Goal: Information Seeking & Learning: Understand process/instructions

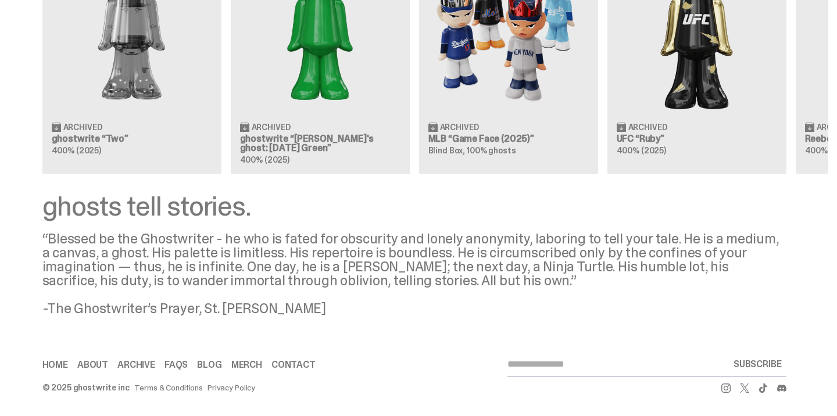
scroll to position [1225, 0]
click at [85, 366] on link "About" at bounding box center [92, 364] width 31 height 9
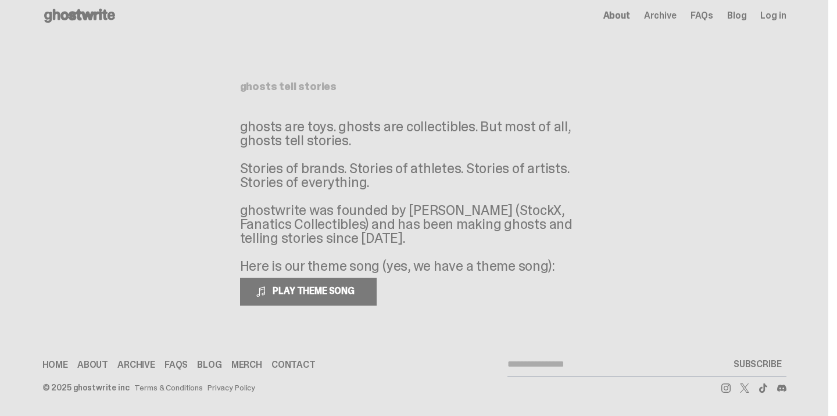
scroll to position [8, 0]
click at [85, 18] on use at bounding box center [79, 16] width 71 height 14
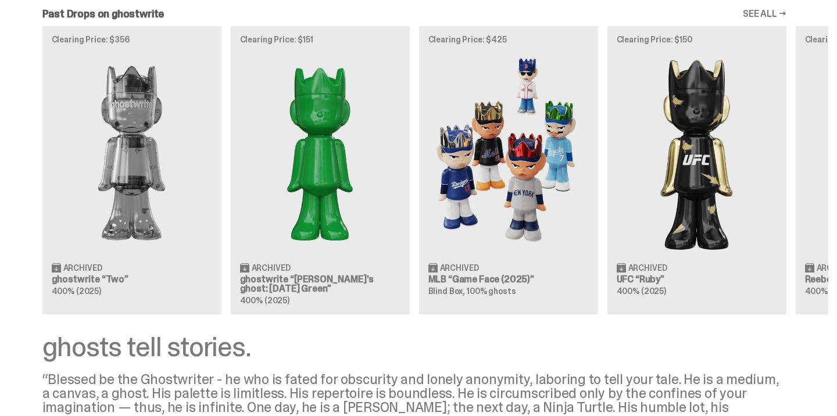
scroll to position [1030, 0]
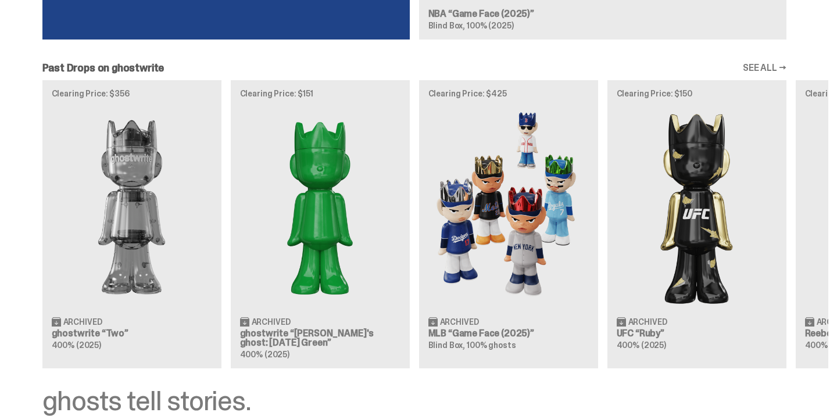
click at [685, 194] on img at bounding box center [696, 207] width 160 height 200
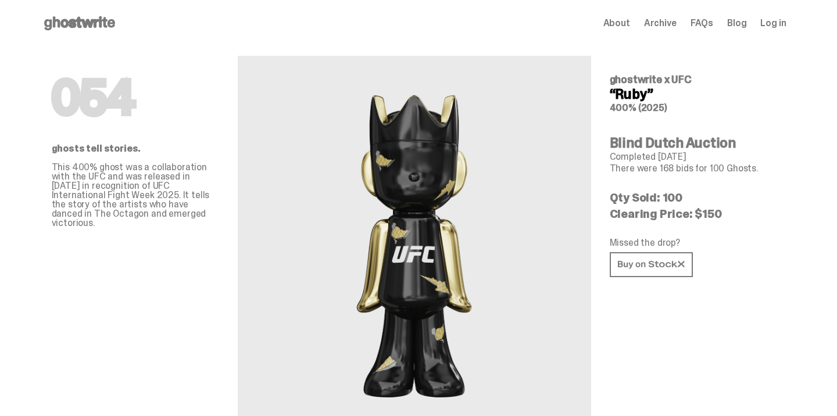
click at [52, 24] on icon at bounding box center [79, 23] width 74 height 19
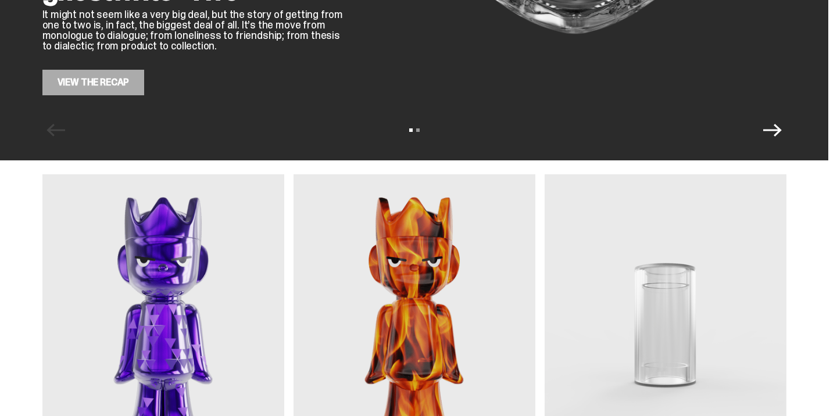
scroll to position [80, 0]
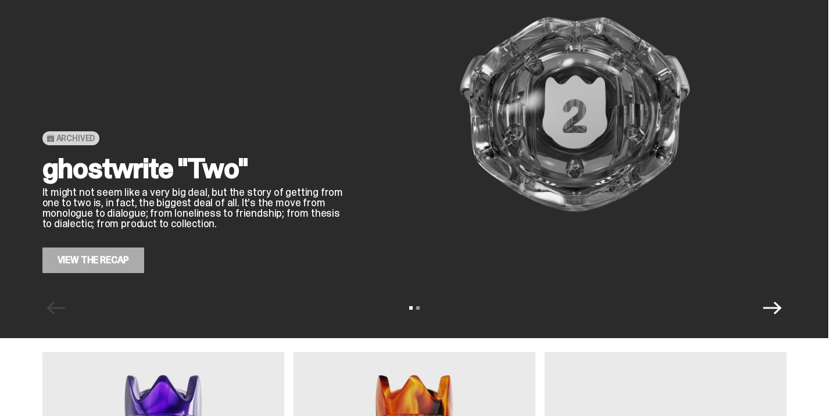
click at [781, 311] on icon "Next" at bounding box center [772, 308] width 19 height 19
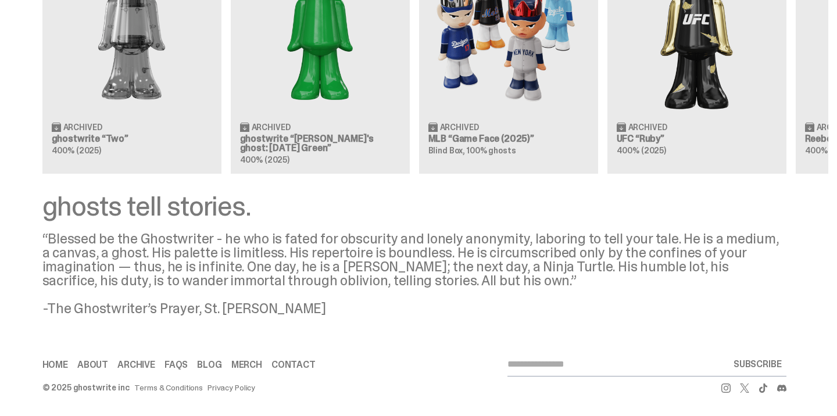
scroll to position [1225, 0]
click at [246, 366] on link "Merch" at bounding box center [246, 364] width 31 height 9
click at [89, 364] on link "About" at bounding box center [92, 364] width 31 height 9
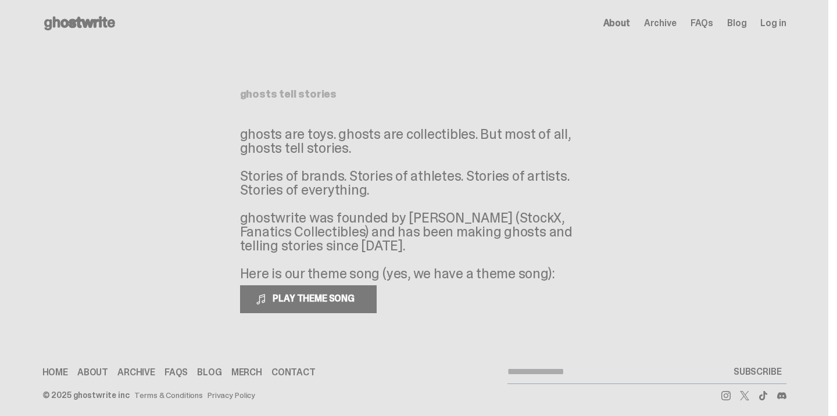
click at [174, 371] on link "FAQs" at bounding box center [175, 372] width 23 height 9
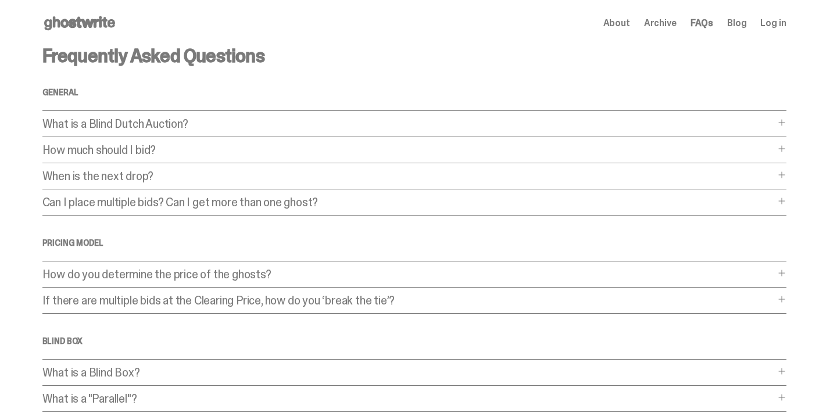
click at [267, 125] on p "What is a Blind Dutch Auction?" at bounding box center [408, 124] width 732 height 12
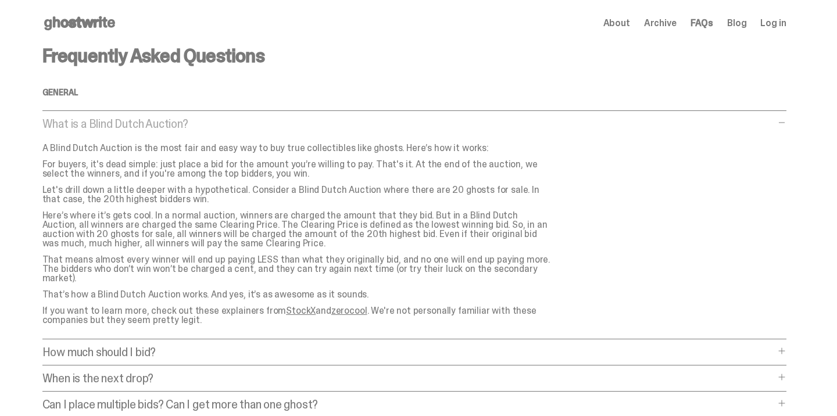
click at [267, 125] on p "What is a Blind Dutch Auction?" at bounding box center [408, 124] width 732 height 12
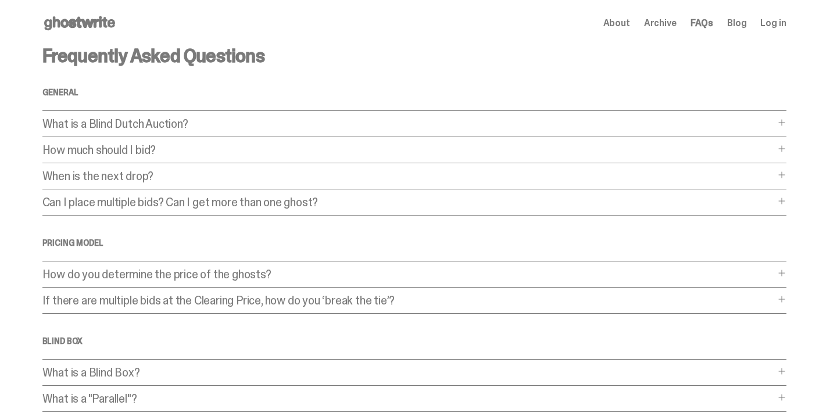
click at [249, 143] on div "Frequently Asked Questions General What is a Blind Dutch Auction? What is a Bli…" at bounding box center [414, 353] width 744 height 614
click at [248, 155] on p "How much should I bid?" at bounding box center [408, 150] width 732 height 12
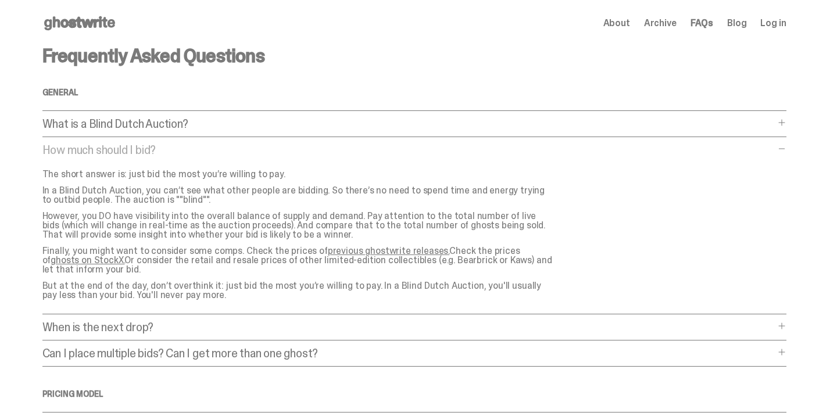
click at [248, 155] on p "How much should I bid?" at bounding box center [408, 150] width 732 height 12
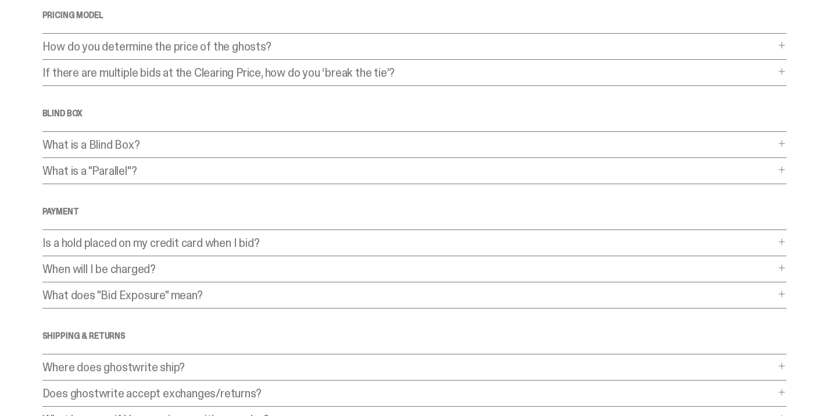
scroll to position [222, 0]
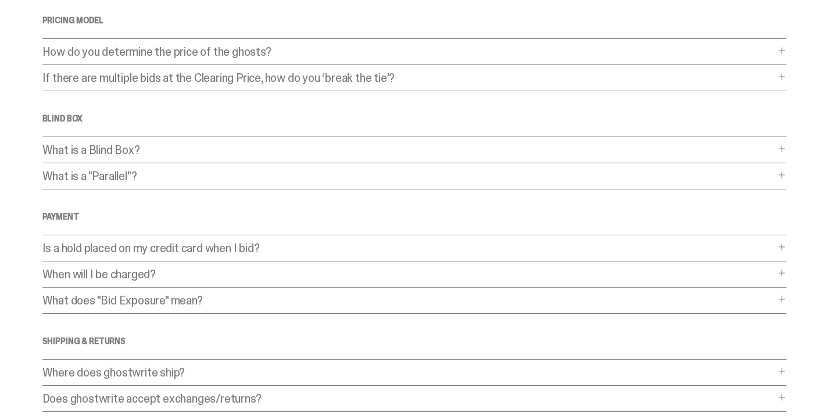
click at [228, 146] on p "What is a Blind Box?" at bounding box center [408, 150] width 732 height 12
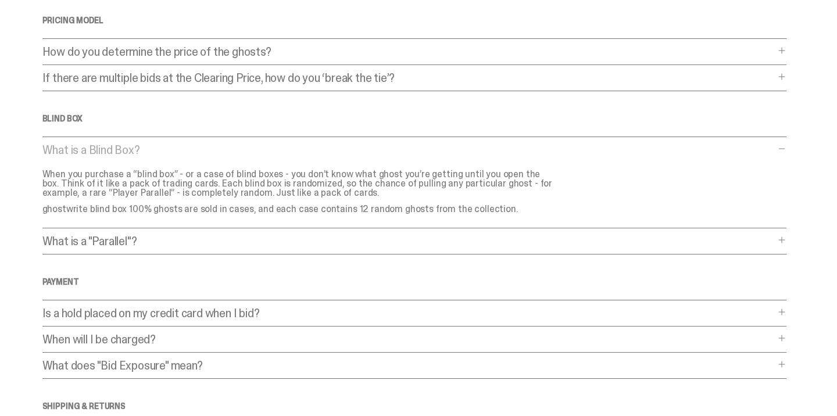
click at [228, 146] on p "What is a Blind Box?" at bounding box center [408, 150] width 732 height 12
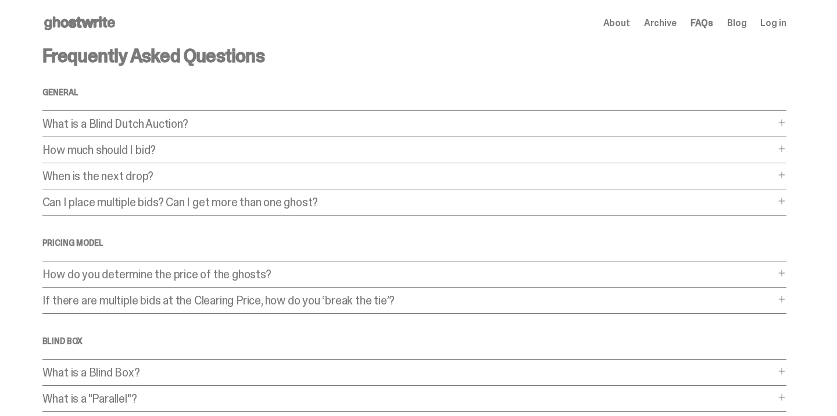
scroll to position [0, 0]
click at [96, 25] on use at bounding box center [79, 23] width 71 height 14
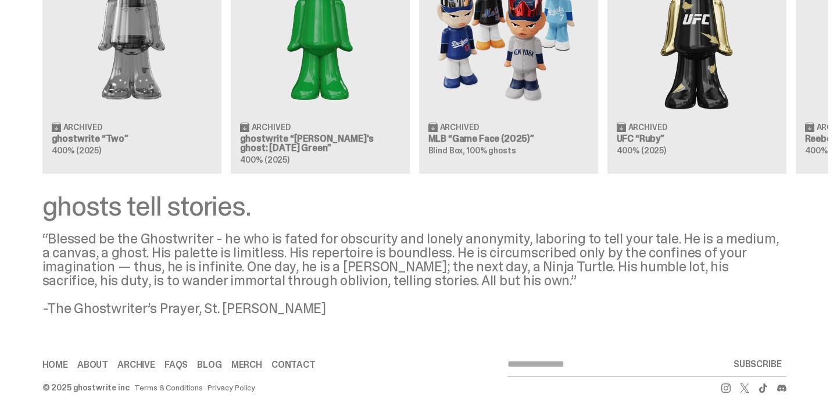
scroll to position [1225, 0]
